Goal: Task Accomplishment & Management: Use online tool/utility

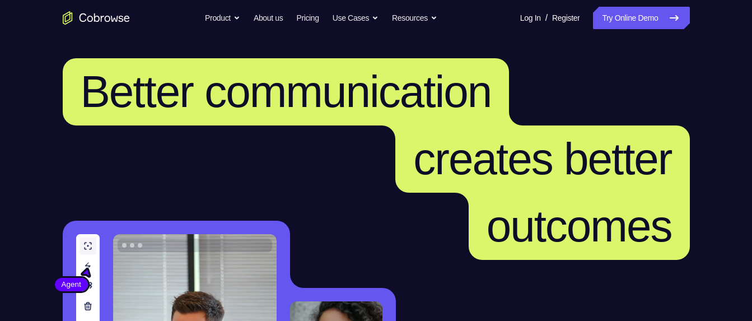
click at [648, 21] on link "Try Online Demo" at bounding box center [641, 18] width 96 height 22
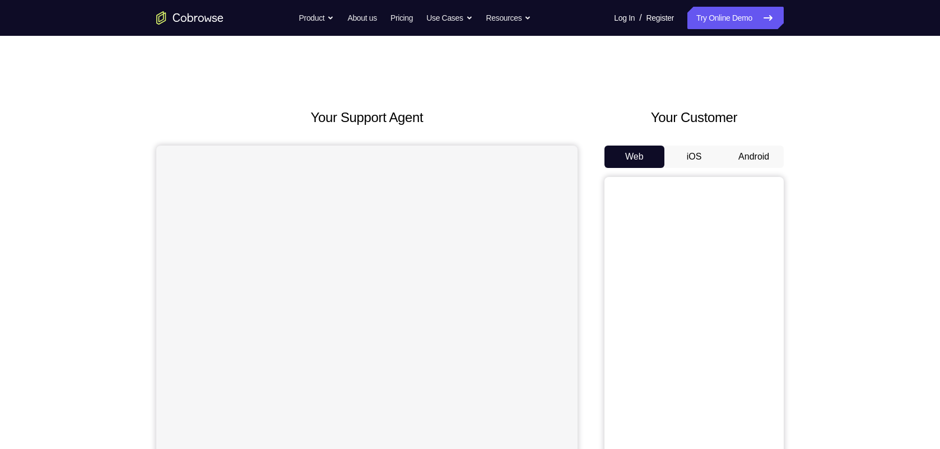
click at [742, 149] on button "Android" at bounding box center [753, 157] width 60 height 22
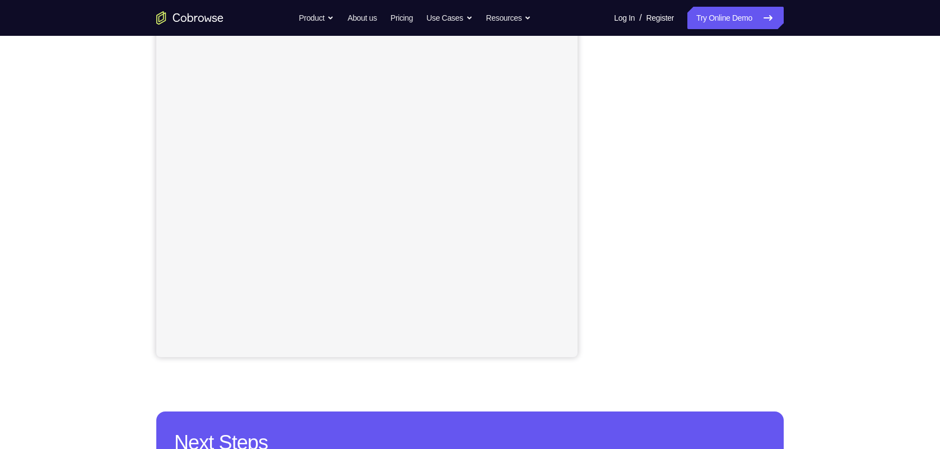
scroll to position [160, 0]
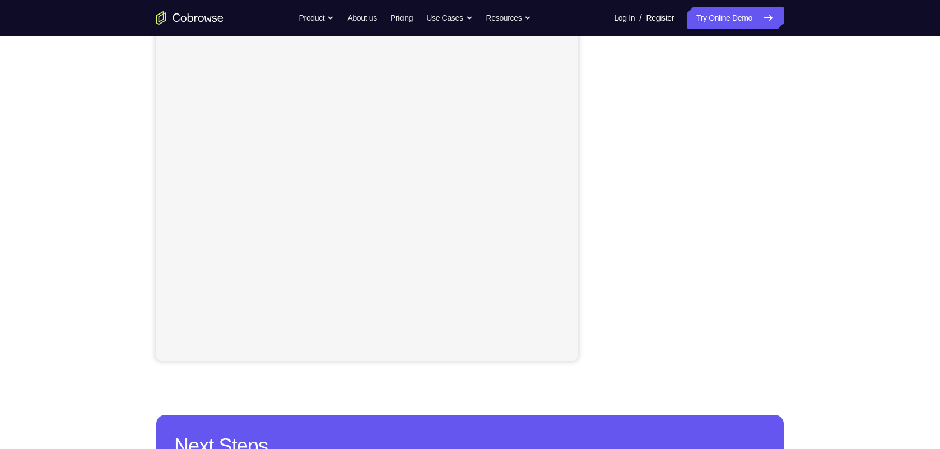
drag, startPoint x: 0, startPoint y: 0, endPoint x: 580, endPoint y: 211, distance: 616.8
click at [580, 211] on div "Your Support Agent Your Customer Web iOS Android" at bounding box center [469, 154] width 627 height 414
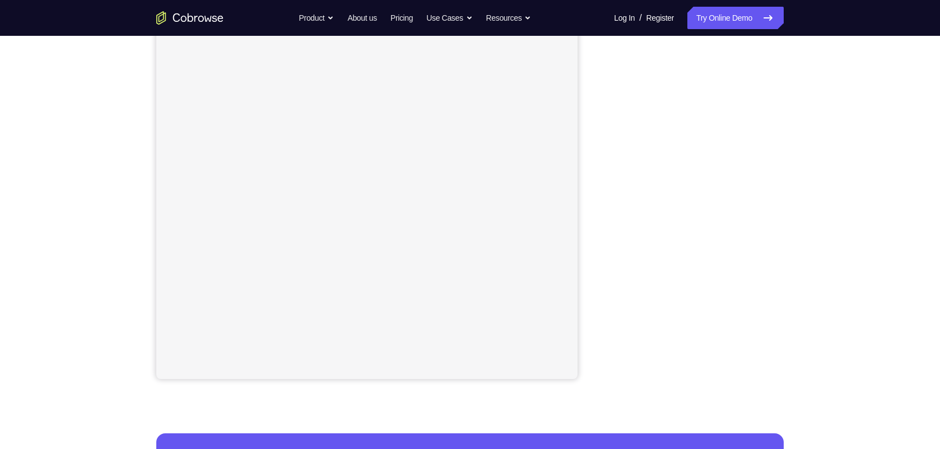
scroll to position [144, 0]
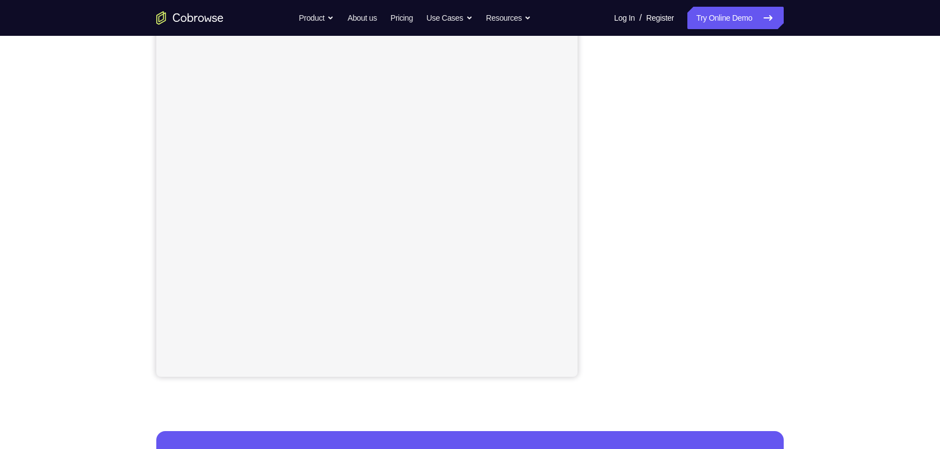
drag, startPoint x: 790, startPoint y: 181, endPoint x: 842, endPoint y: 233, distance: 73.6
click at [842, 233] on div "Your Support Agent Your Customer Web iOS Android Next Steps We’d be happy to gi…" at bounding box center [470, 261] width 940 height 739
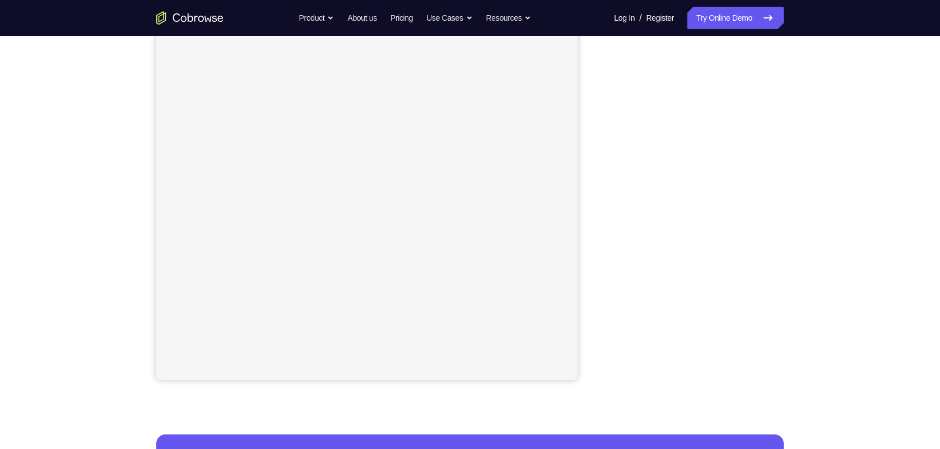
scroll to position [147, 0]
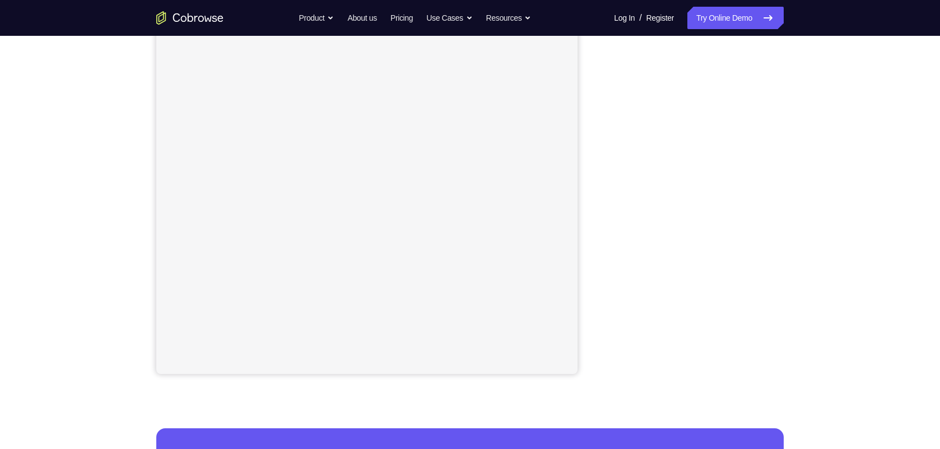
drag, startPoint x: 775, startPoint y: 261, endPoint x: 843, endPoint y: 245, distance: 69.7
click at [843, 245] on div "Your Support Agent Your Customer Web iOS Android Next Steps We’d be happy to gi…" at bounding box center [470, 258] width 940 height 739
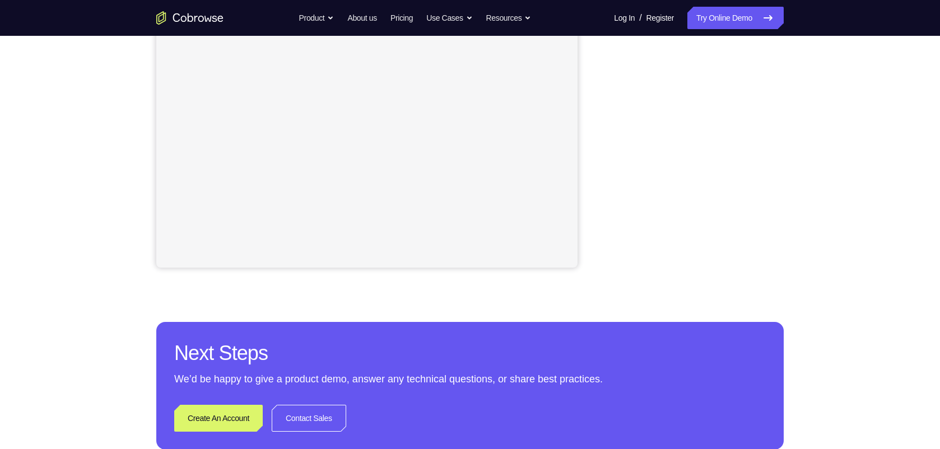
scroll to position [169, 0]
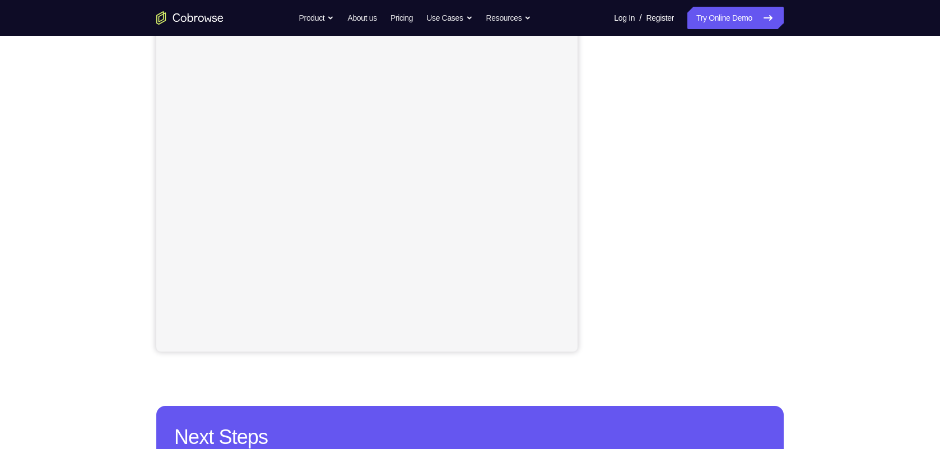
drag, startPoint x: 796, startPoint y: 190, endPoint x: 595, endPoint y: 211, distance: 201.5
click at [595, 211] on div "Your Support Agent Your Customer Web iOS Android" at bounding box center [469, 145] width 627 height 414
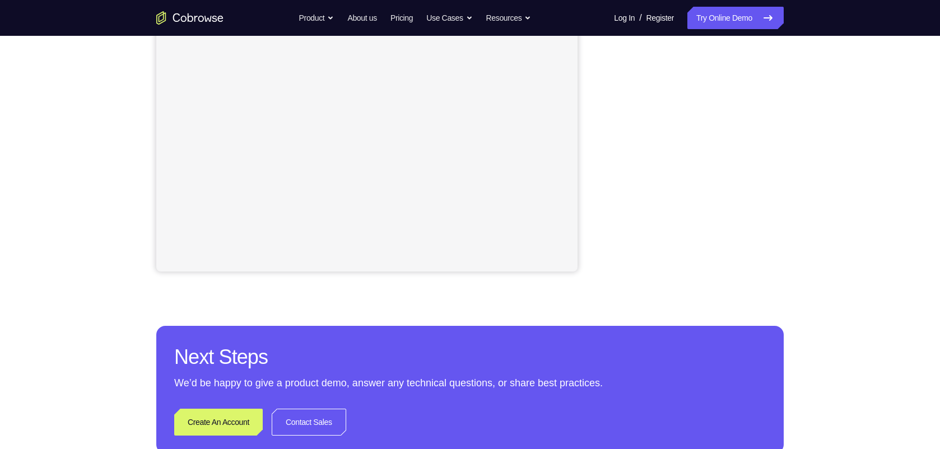
scroll to position [192, 0]
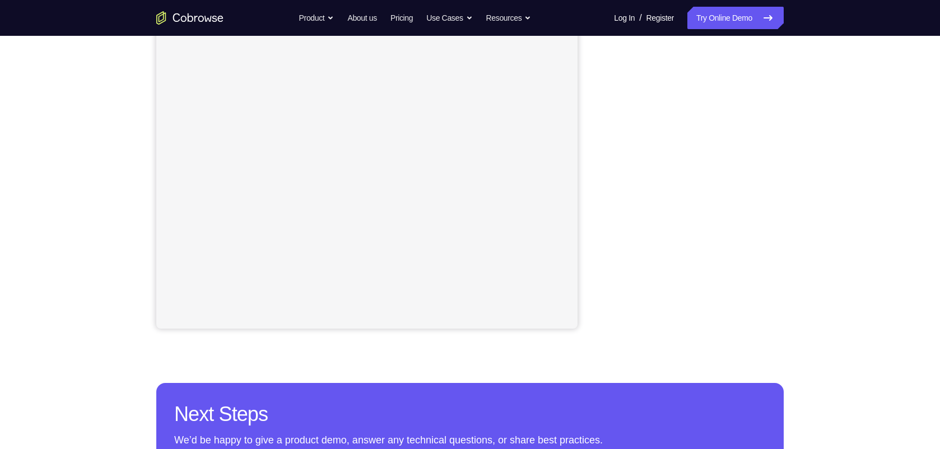
drag, startPoint x: 774, startPoint y: 175, endPoint x: 795, endPoint y: 200, distance: 32.3
click at [795, 200] on div "Your Support Agent Your Customer Web iOS Android Next Steps We’d be happy to gi…" at bounding box center [469, 213] width 717 height 739
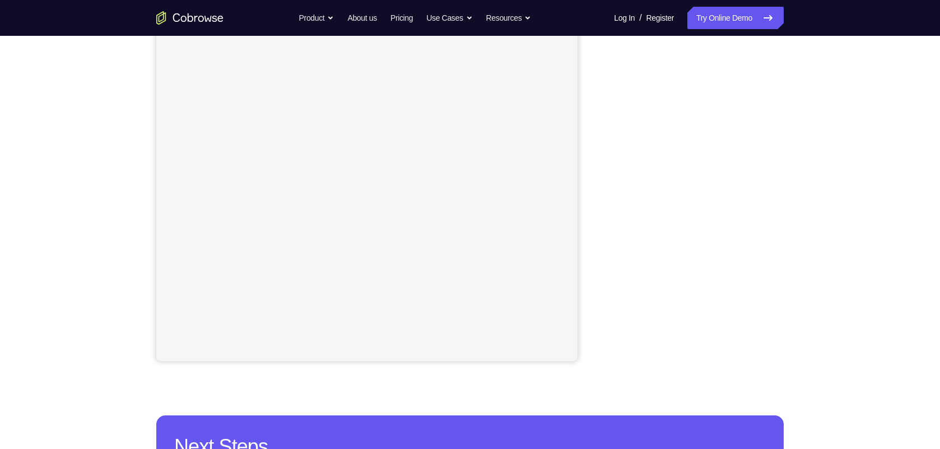
scroll to position [158, 0]
